Goal: Task Accomplishment & Management: Manage account settings

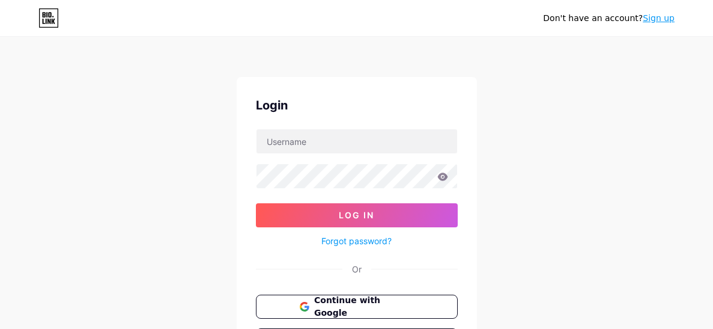
type input "[EMAIL_ADDRESS][DOMAIN_NAME]"
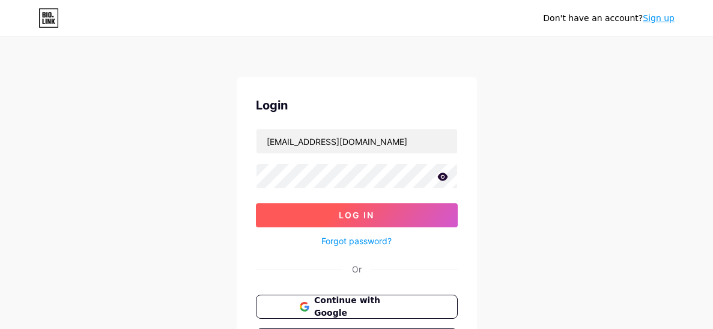
click at [359, 211] on span "Log In" at bounding box center [356, 215] width 35 height 10
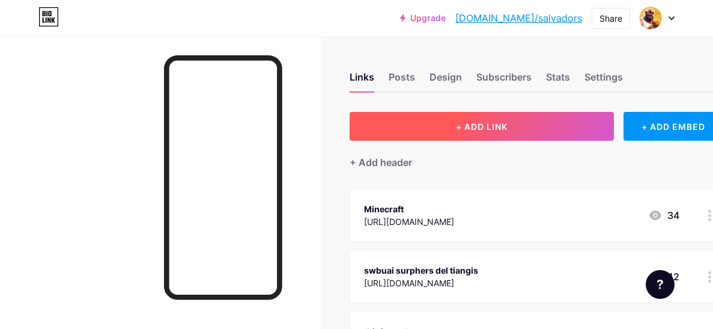
click at [481, 127] on span "+ ADD LINK" at bounding box center [482, 126] width 52 height 10
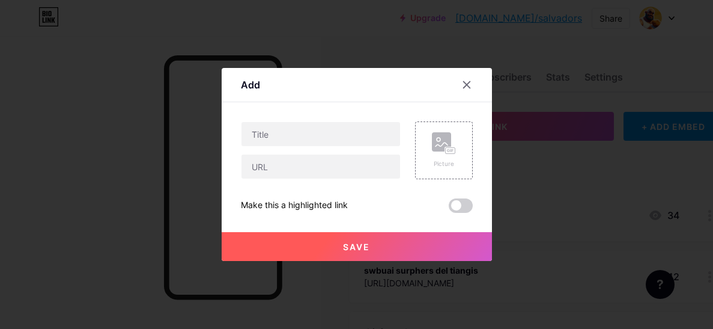
click at [468, 204] on span at bounding box center [461, 205] width 24 height 14
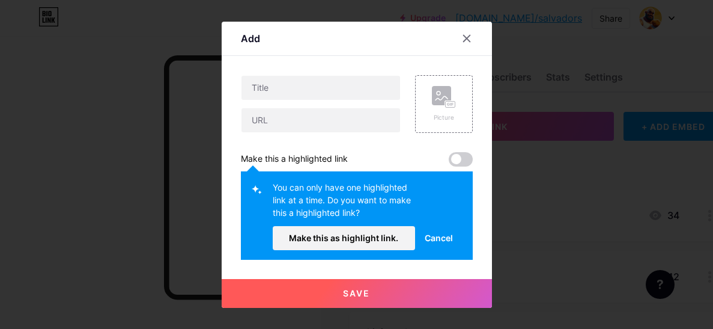
click at [457, 157] on span at bounding box center [461, 159] width 24 height 14
click at [343, 245] on button "Make this as highlight link." at bounding box center [344, 238] width 143 height 24
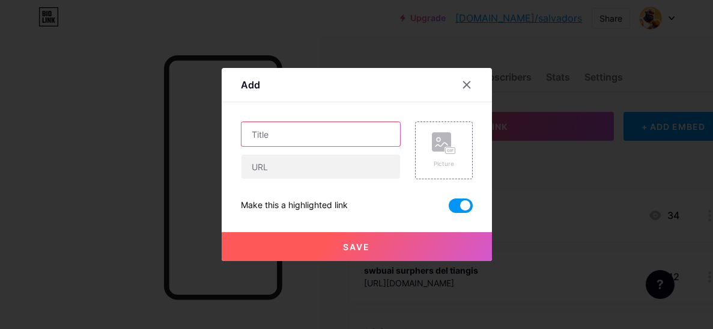
click at [332, 134] on input "text" at bounding box center [321, 134] width 159 height 24
paste input "[URL][DOMAIN_NAME][PERSON_NAME]"
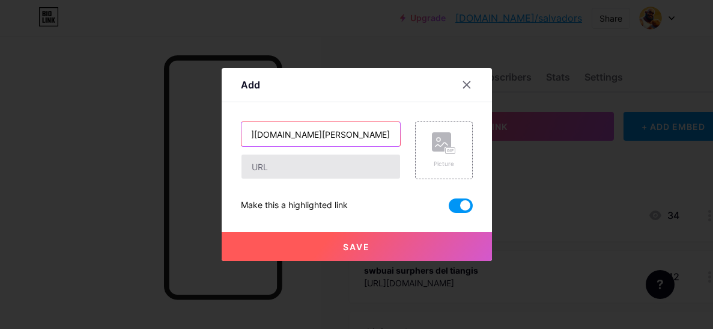
type input "[URL][DOMAIN_NAME][PERSON_NAME]"
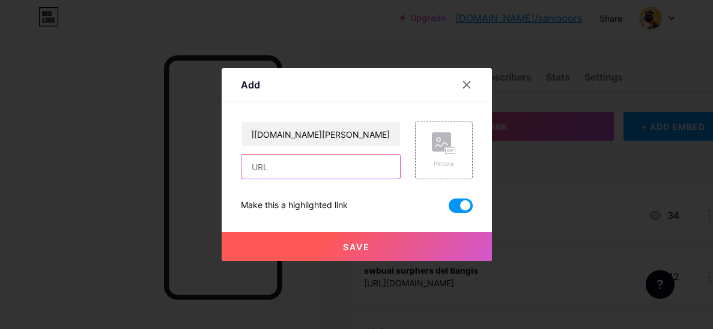
click at [370, 156] on input "text" at bounding box center [321, 166] width 159 height 24
paste input "[URL][DOMAIN_NAME][PERSON_NAME]"
type input "[URL][DOMAIN_NAME][PERSON_NAME]"
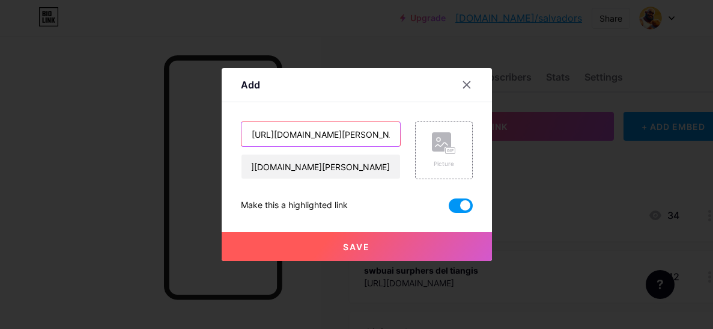
scroll to position [0, 0]
drag, startPoint x: 371, startPoint y: 140, endPoint x: 208, endPoint y: 151, distance: 163.2
click at [208, 151] on div "Add Content YouTube Play YouTube video without leaving your page. ADD Vimeo Pla…" at bounding box center [356, 164] width 713 height 329
type input "atrulla-video-oficial-peso-[PERSON_NAME]?webamp=default"
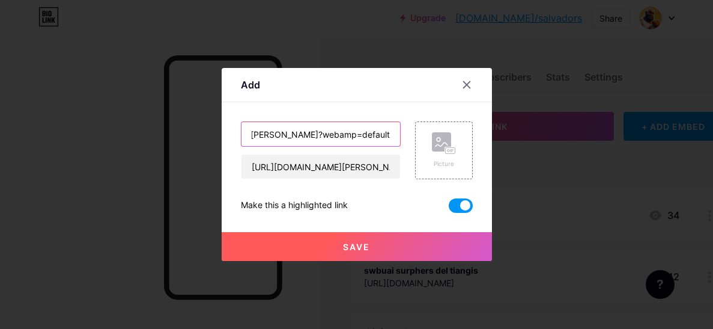
drag, startPoint x: 248, startPoint y: 135, endPoint x: 407, endPoint y: 137, distance: 159.8
click at [407, 137] on div "atrulla-video-oficial-peso-[PERSON_NAME]?webamp=default [URL][DOMAIN_NAME][PERS…" at bounding box center [357, 150] width 232 height 58
type input "bass boost"
click at [365, 247] on span "Save" at bounding box center [356, 247] width 27 height 10
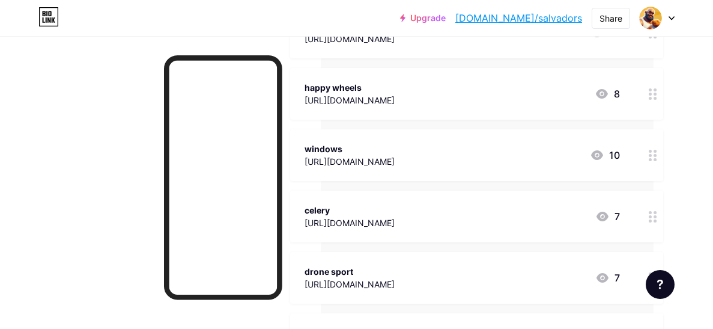
scroll to position [648, 59]
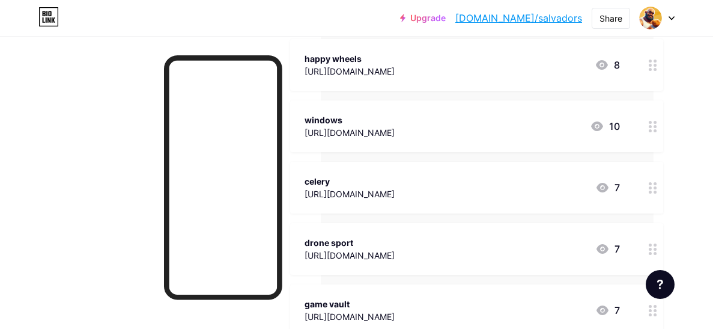
click at [469, 184] on div "celery [URL][DOMAIN_NAME] 7" at bounding box center [462, 188] width 315 height 28
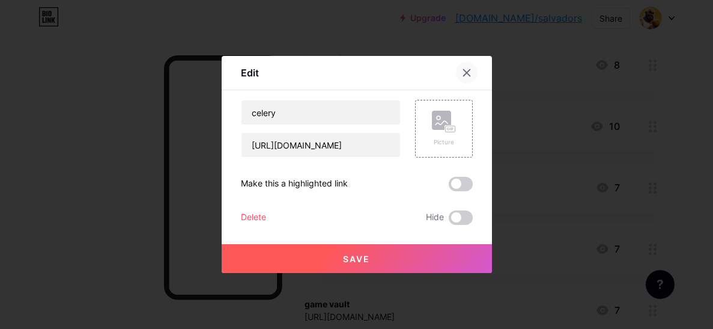
click at [464, 72] on icon at bounding box center [467, 73] width 10 height 10
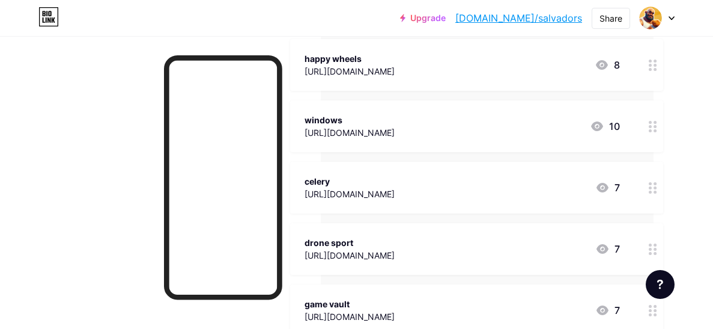
click at [647, 195] on div at bounding box center [653, 188] width 20 height 52
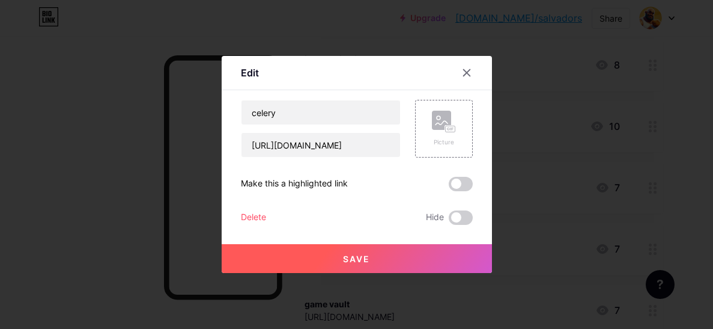
click at [246, 212] on div "Delete" at bounding box center [253, 217] width 25 height 14
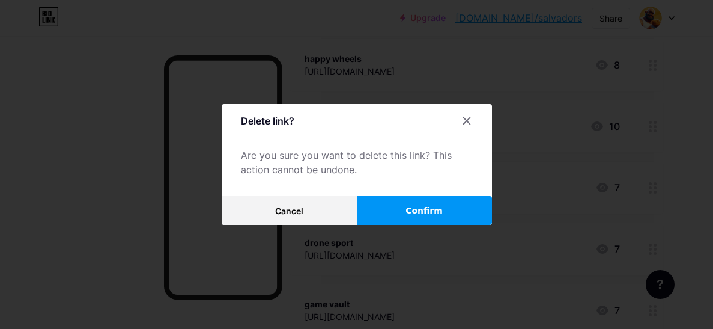
click at [410, 202] on button "Confirm" at bounding box center [424, 210] width 135 height 29
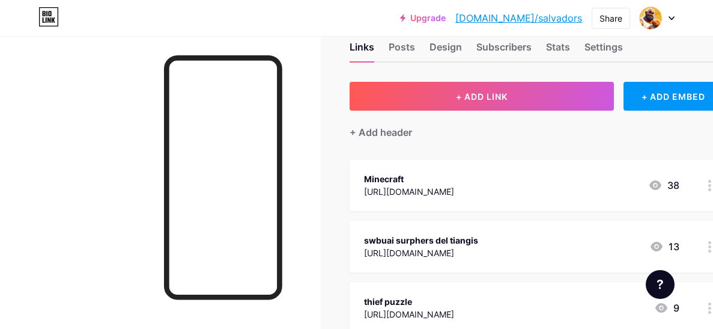
scroll to position [0, 0]
